Goal: Task Accomplishment & Management: Complete application form

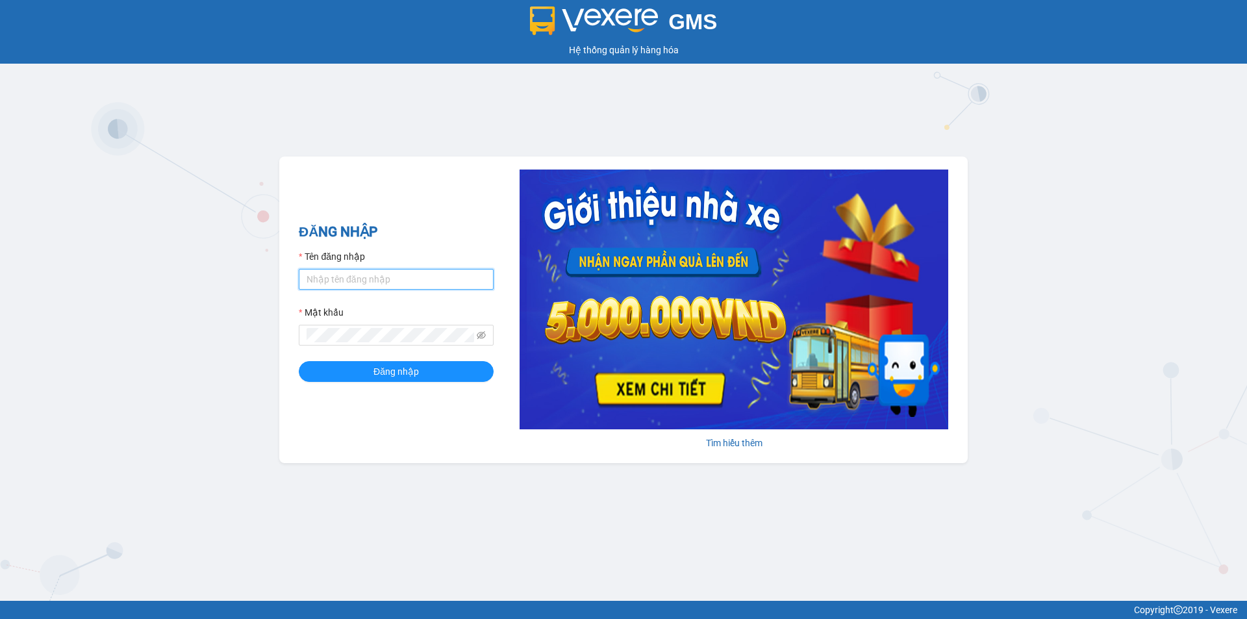
click at [400, 272] on input "Tên đăng nhập" at bounding box center [396, 279] width 195 height 21
type input "bichphuong.binhminhbus"
click at [299, 361] on button "Đăng nhập" at bounding box center [396, 371] width 195 height 21
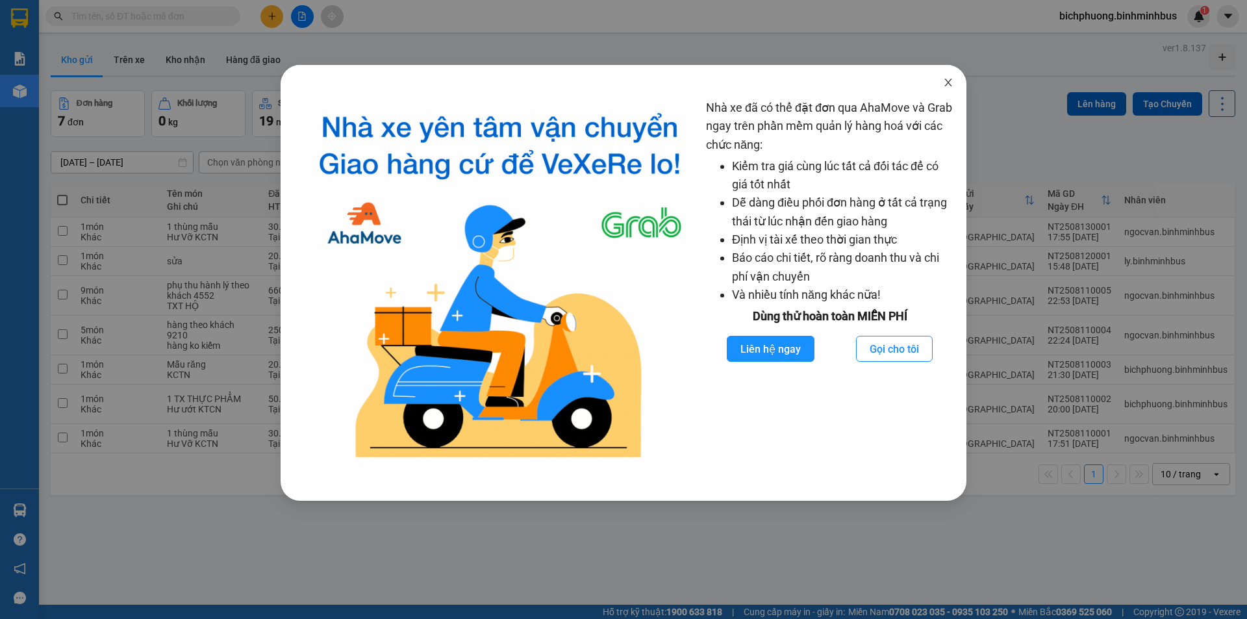
click at [946, 82] on icon "close" at bounding box center [948, 82] width 10 height 10
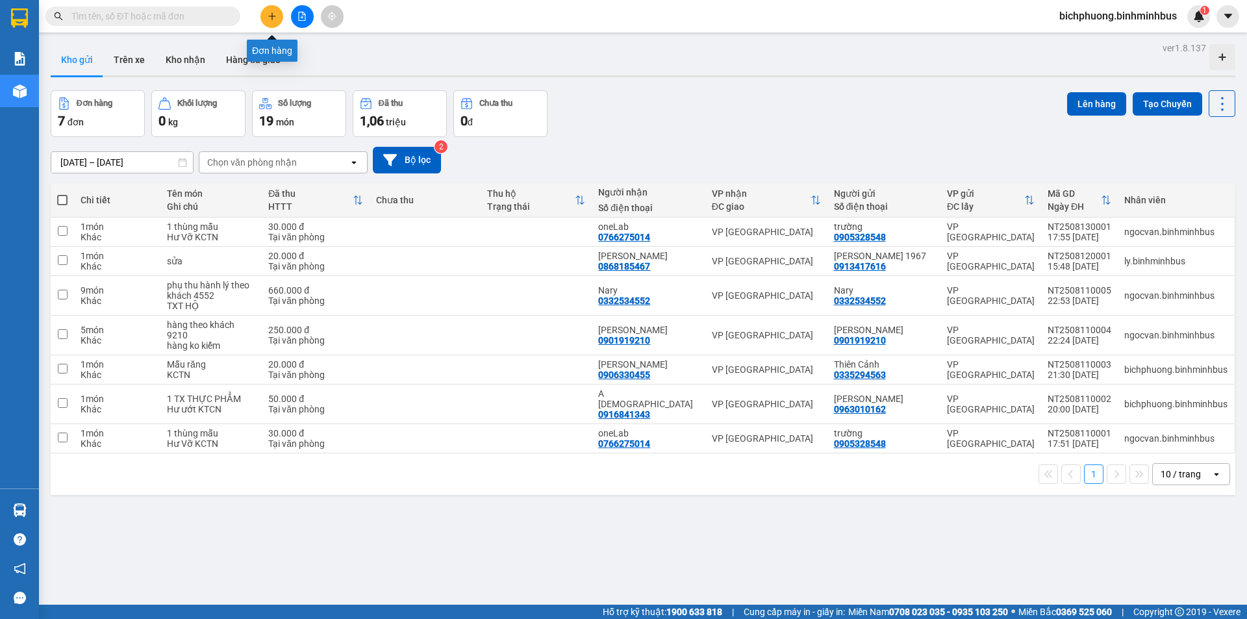
click at [279, 20] on button at bounding box center [271, 16] width 23 height 23
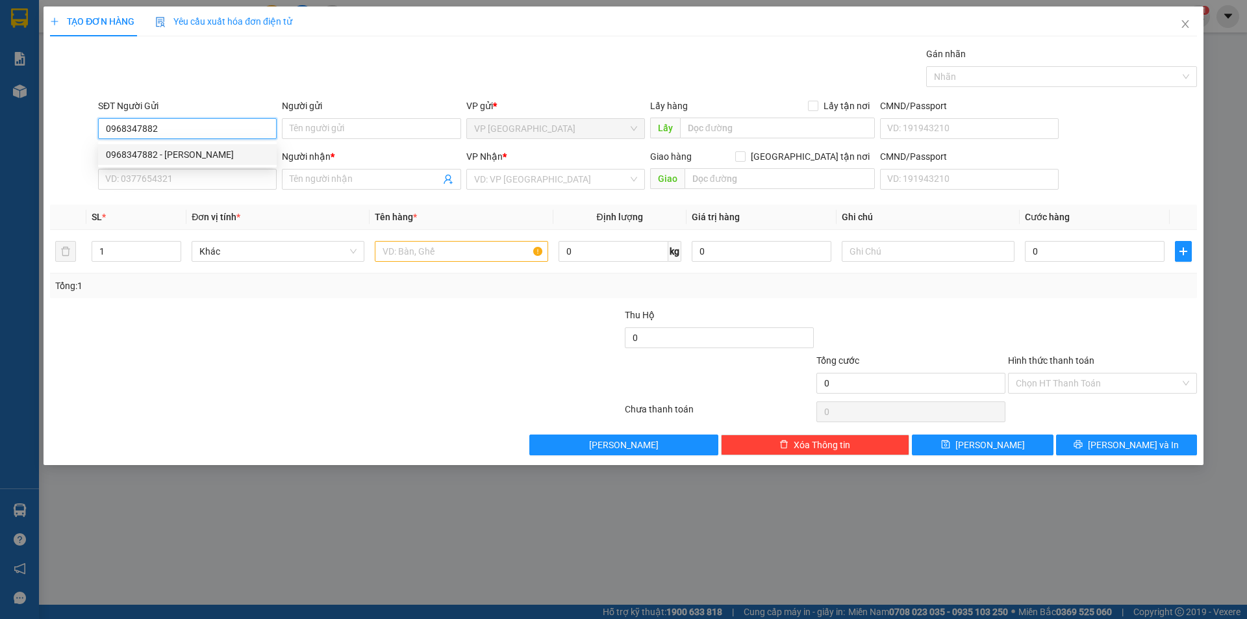
type input "0968347882"
click at [243, 142] on div "0968347882 0968347882 - [PERSON_NAME]" at bounding box center [187, 155] width 179 height 26
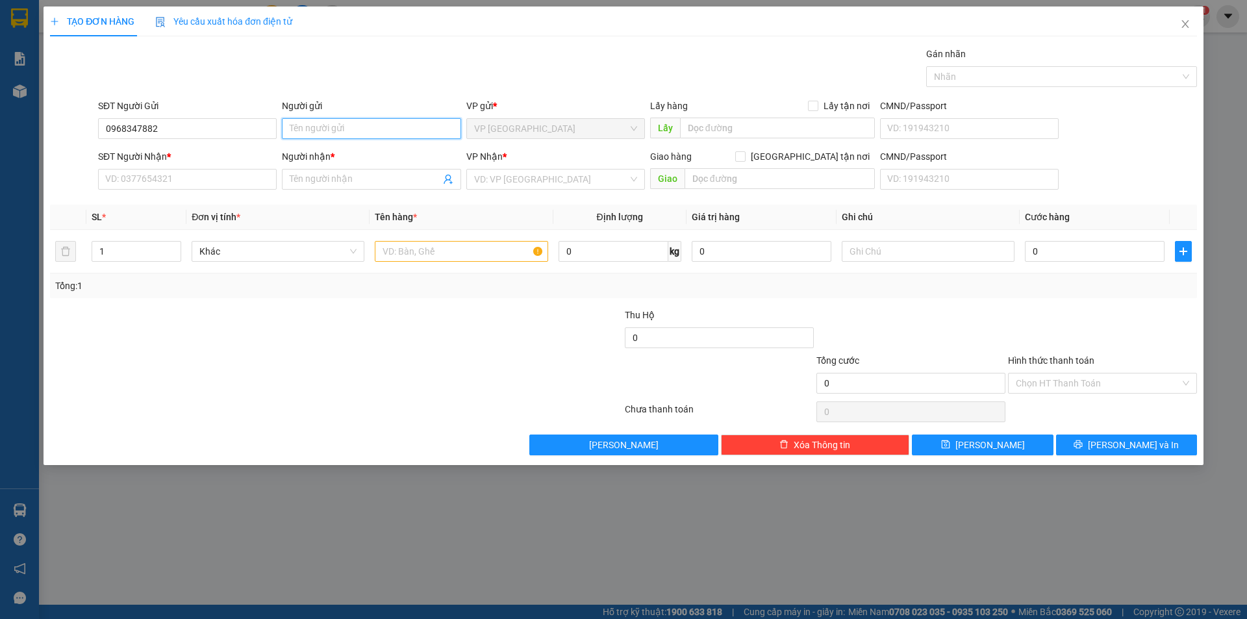
click at [307, 124] on input "Người gửi" at bounding box center [371, 128] width 179 height 21
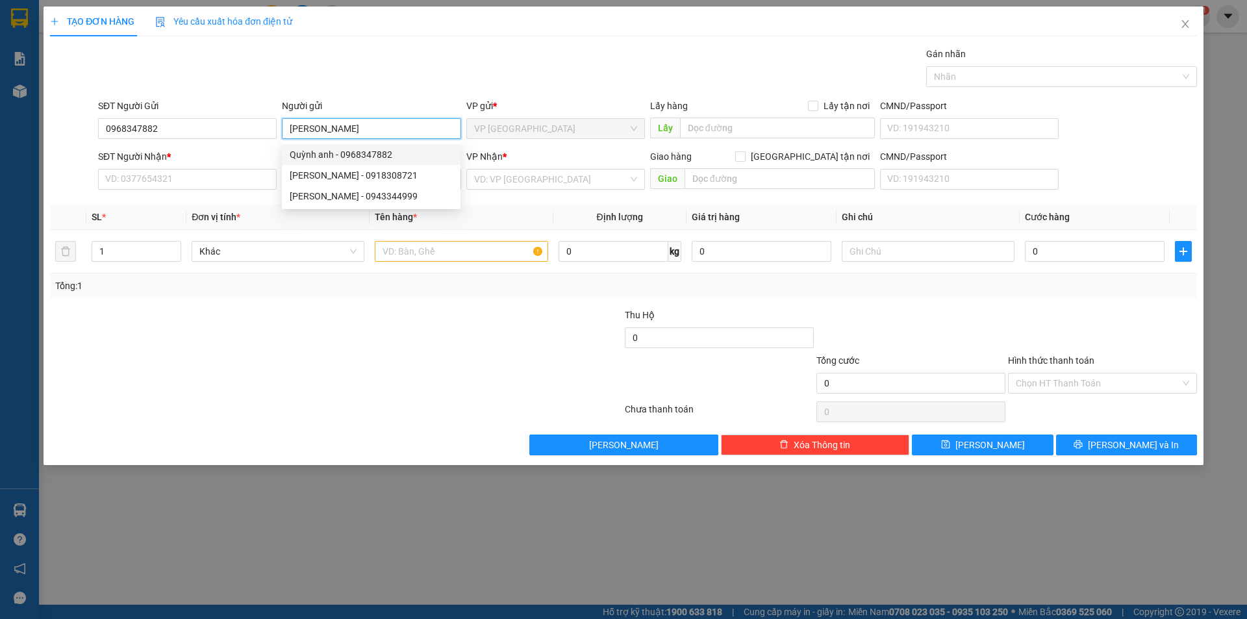
click at [315, 148] on div "Quỳnh anh - 0968347882" at bounding box center [371, 154] width 163 height 14
type input "[PERSON_NAME]"
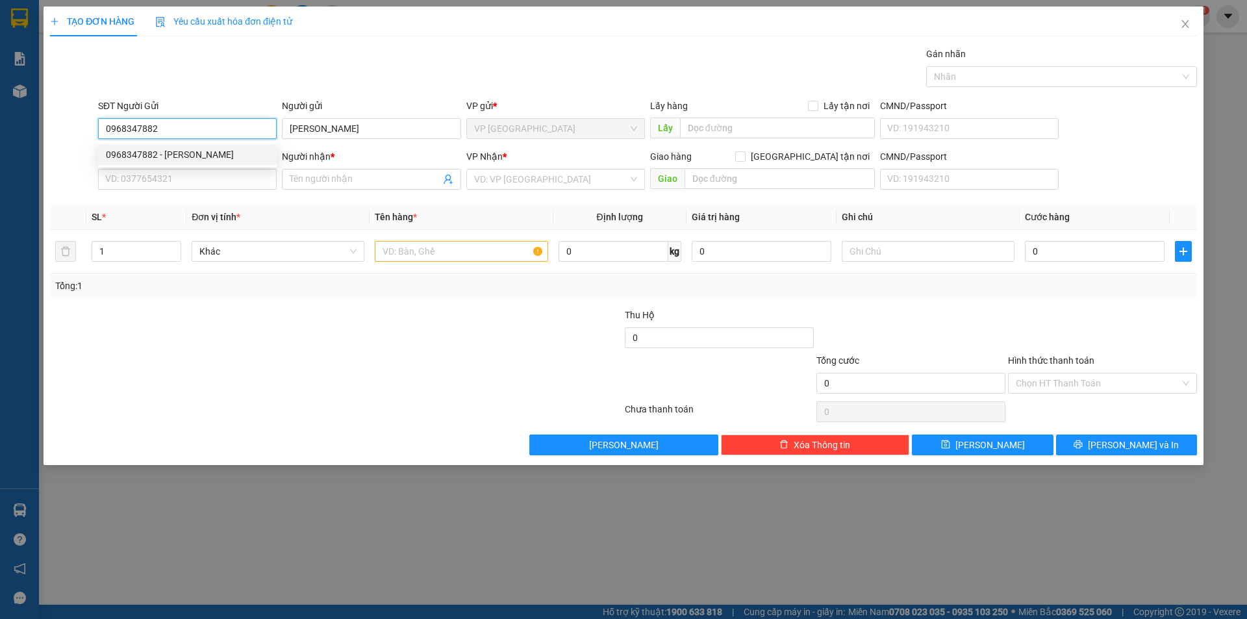
drag, startPoint x: 103, startPoint y: 129, endPoint x: 166, endPoint y: 137, distance: 62.8
click at [166, 137] on input "0968347882" at bounding box center [187, 128] width 179 height 21
click at [164, 173] on input "SĐT Người Nhận *" at bounding box center [187, 179] width 179 height 21
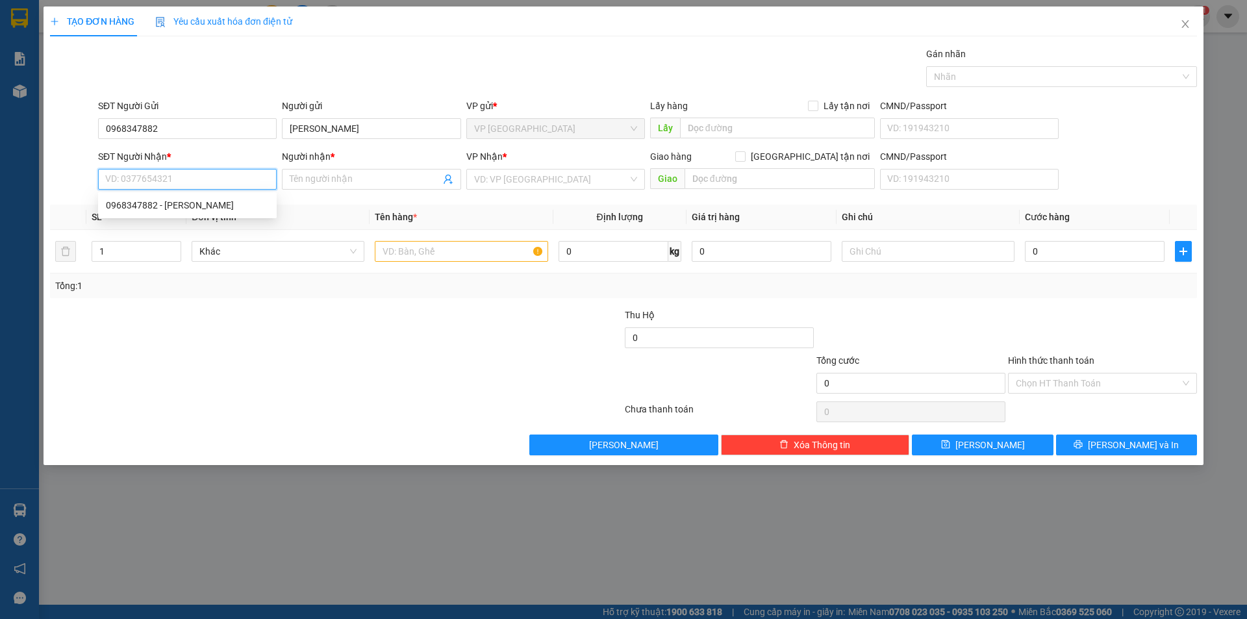
drag, startPoint x: 164, startPoint y: 173, endPoint x: 143, endPoint y: 204, distance: 37.3
click at [143, 204] on div "0968347882 - [PERSON_NAME]" at bounding box center [187, 205] width 163 height 14
type input "0968347882"
type input "[PERSON_NAME]"
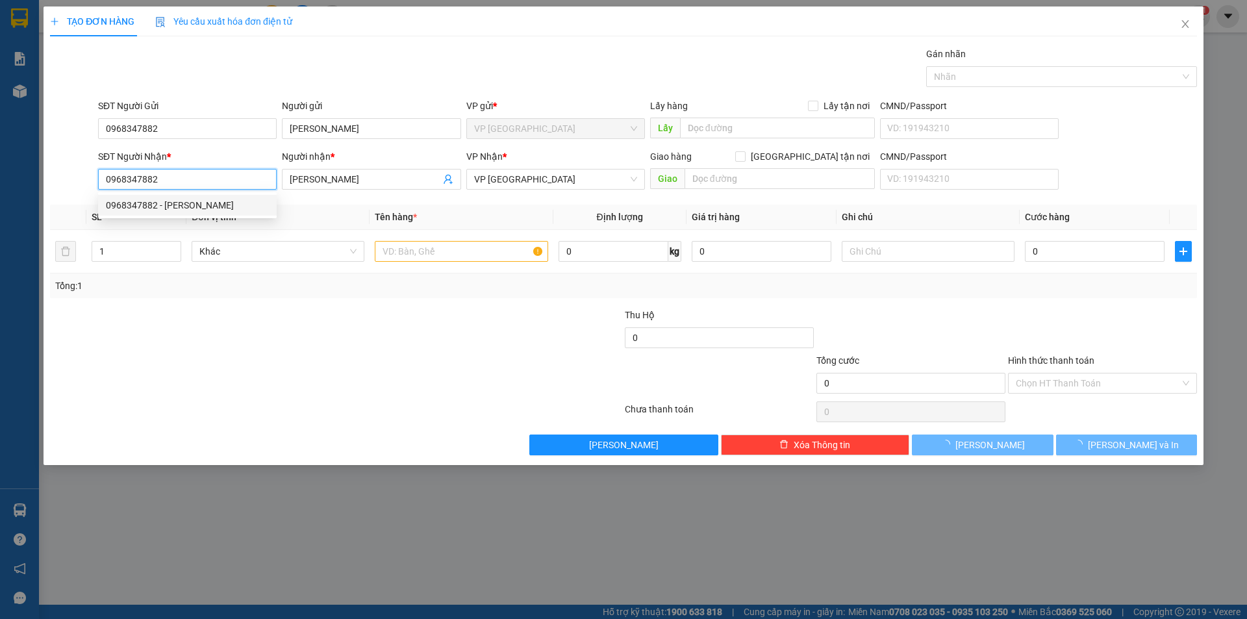
type input "20.000"
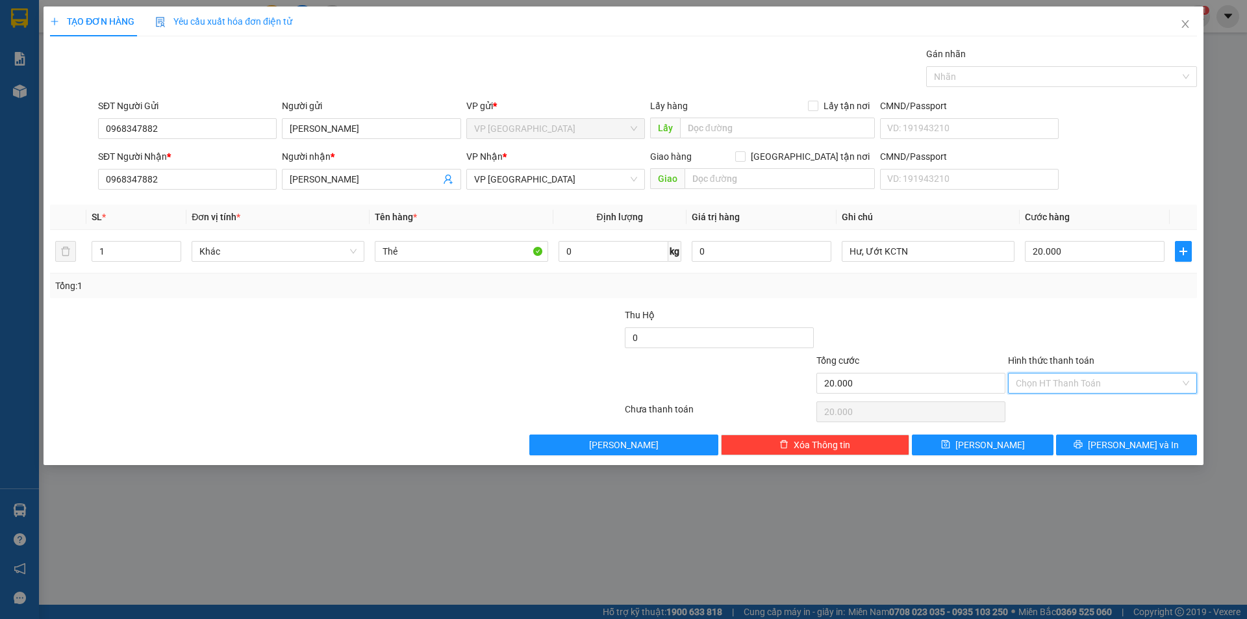
click at [1166, 389] on input "Hình thức thanh toán" at bounding box center [1098, 382] width 164 height 19
click at [1155, 410] on div "Tại văn phòng" at bounding box center [1102, 409] width 173 height 14
type input "0"
click at [966, 444] on button "[PERSON_NAME]" at bounding box center [982, 444] width 141 height 21
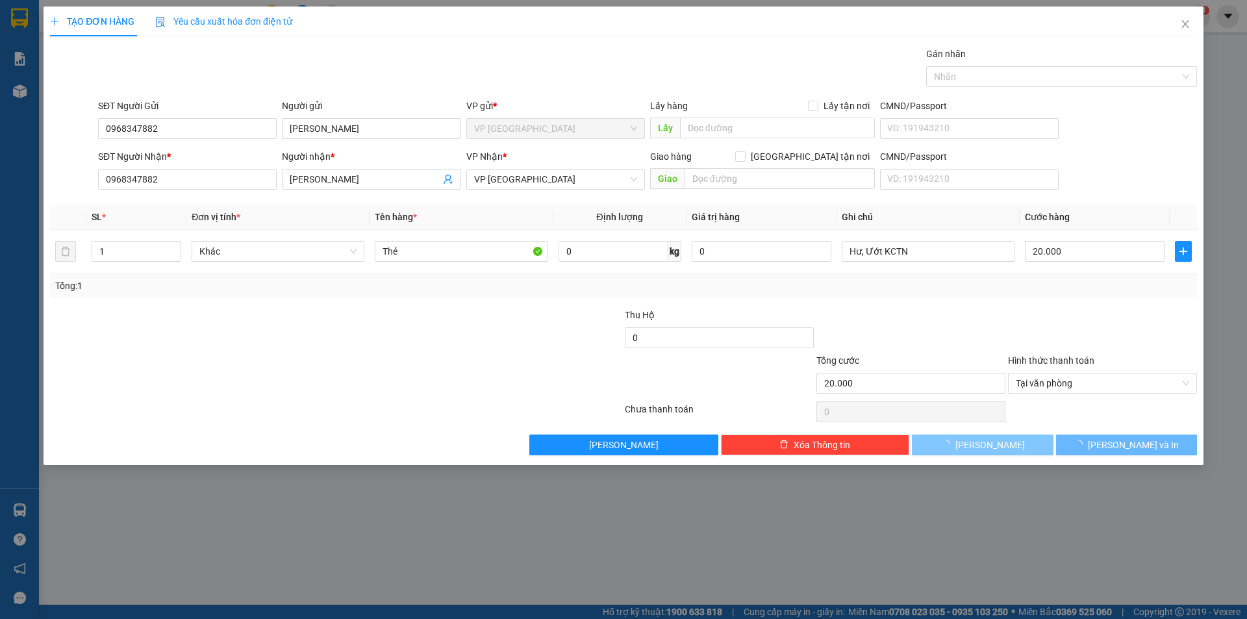
type input "0"
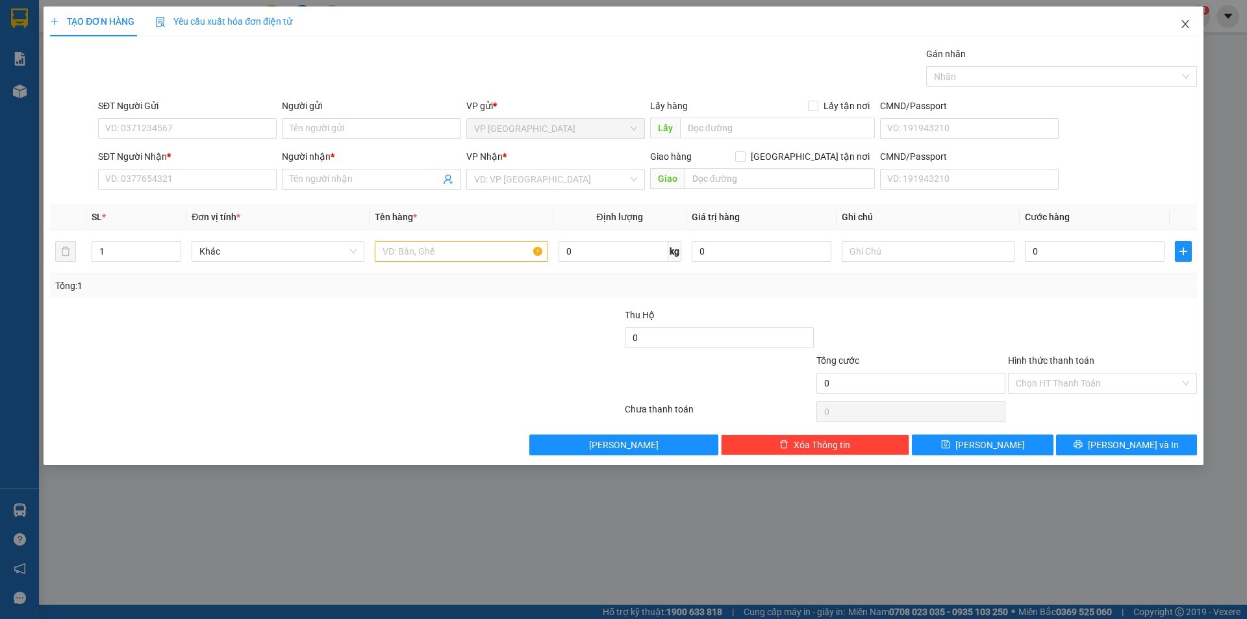
click at [1185, 30] on span "Close" at bounding box center [1185, 24] width 36 height 36
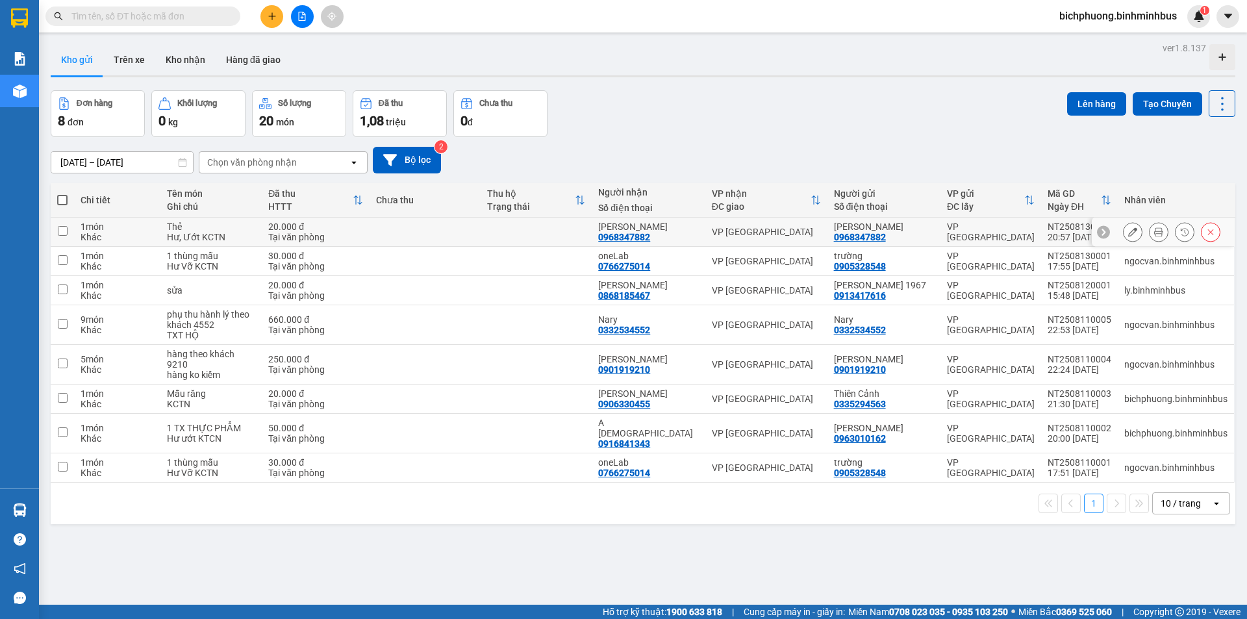
click at [411, 225] on td at bounding box center [425, 232] width 111 height 29
checkbox input "true"
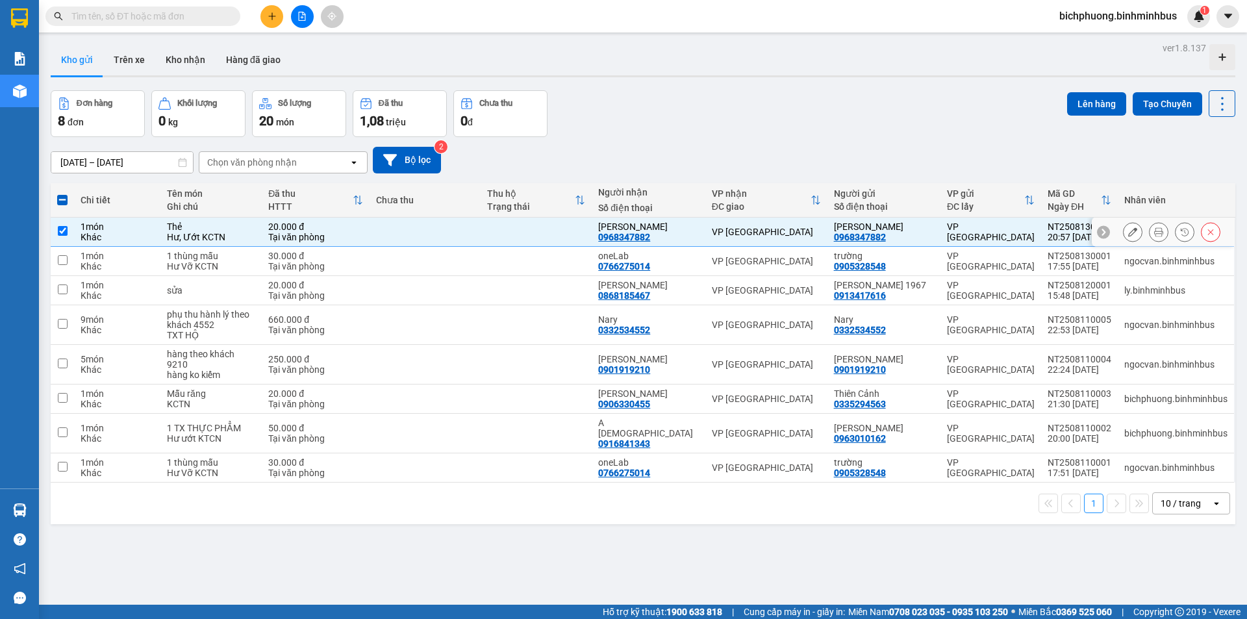
click at [1150, 234] on button at bounding box center [1159, 232] width 18 height 23
